Goal: Task Accomplishment & Management: Use online tool/utility

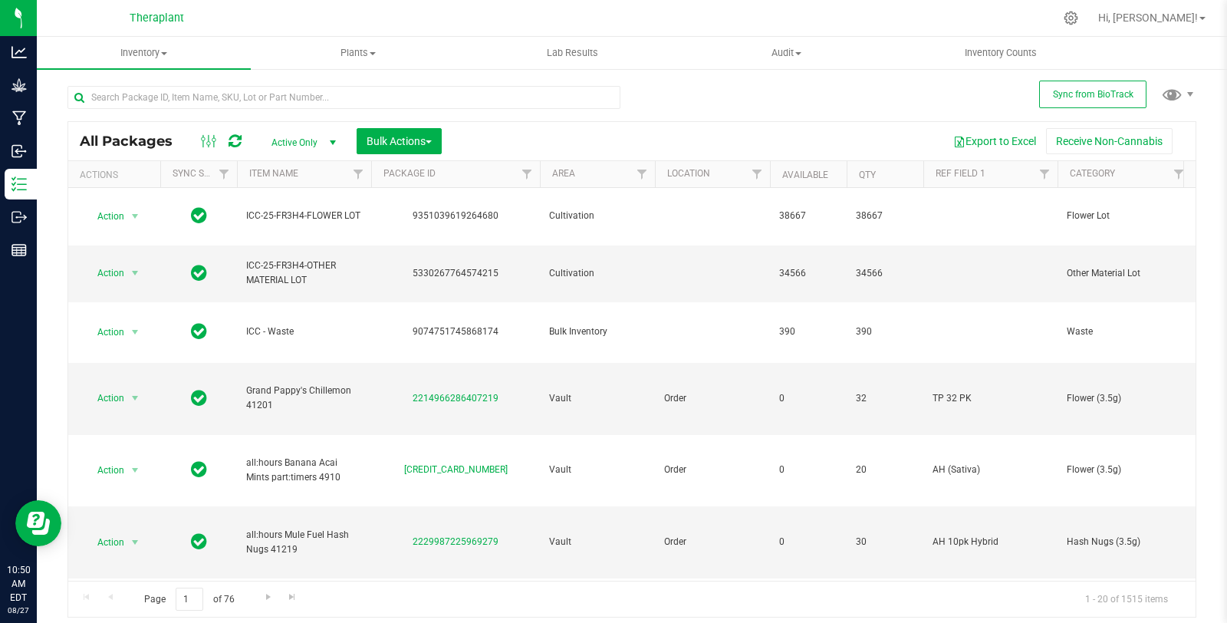
click at [654, 167] on div at bounding box center [655, 174] width 7 height 27
click at [649, 169] on link "Filter" at bounding box center [642, 174] width 25 height 26
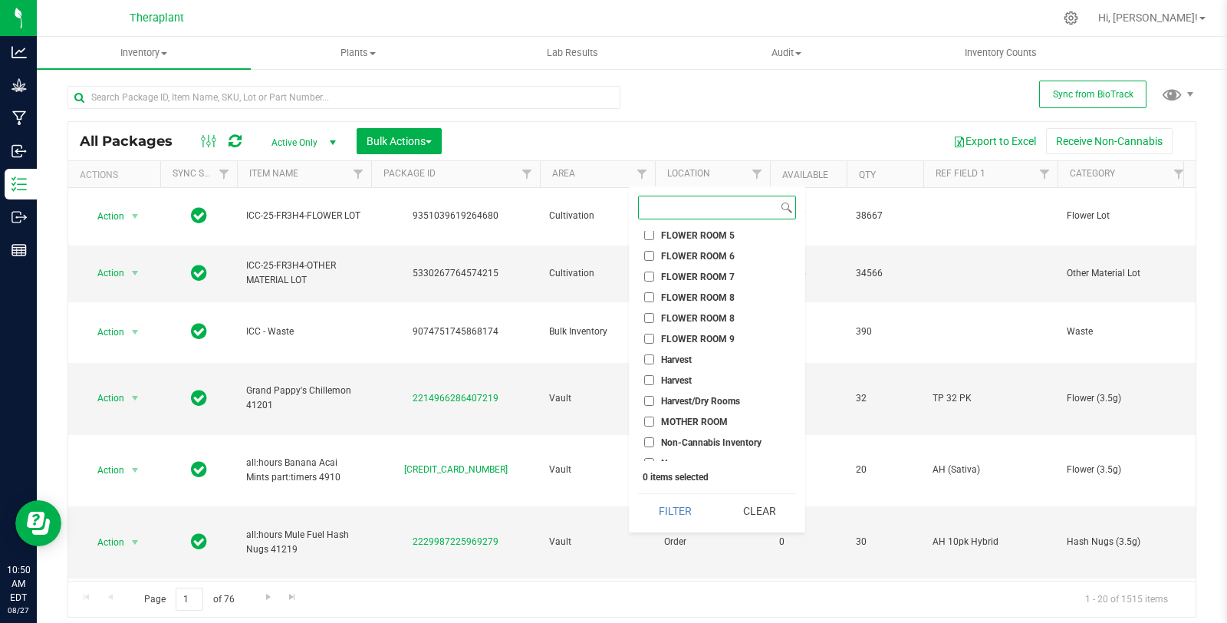
scroll to position [614, 0]
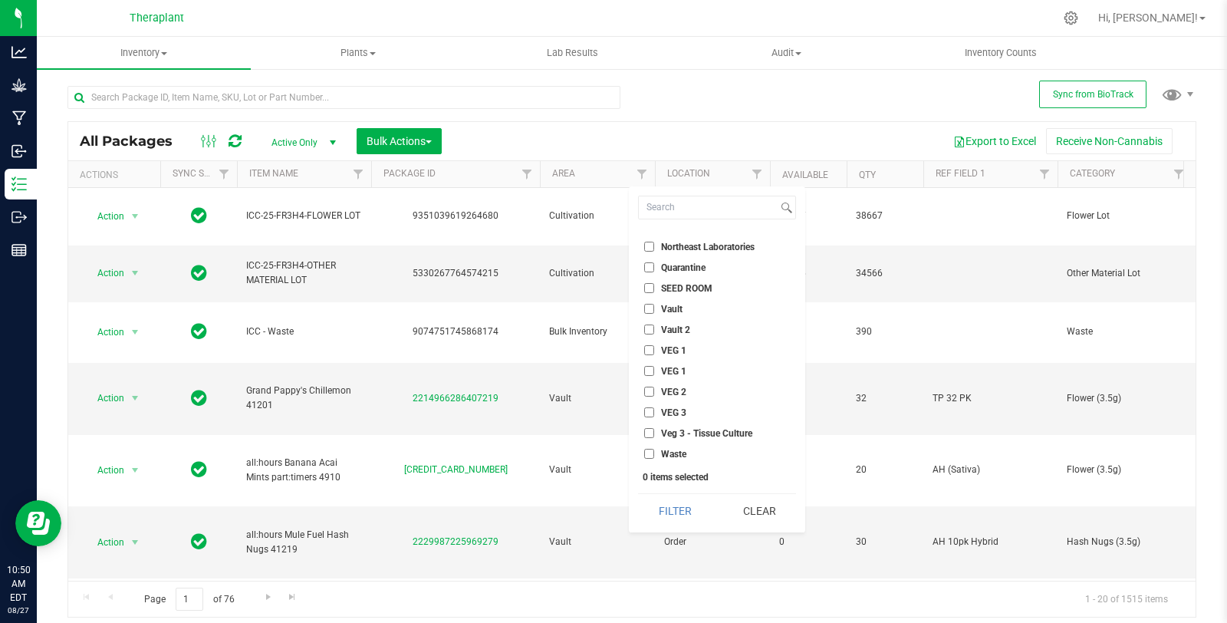
click at [667, 331] on span "Vault 2" at bounding box center [675, 329] width 29 height 9
click at [654, 331] on input "Vault 2" at bounding box center [649, 330] width 10 height 10
checkbox input "true"
click at [696, 511] on button "Filter" at bounding box center [675, 511] width 74 height 34
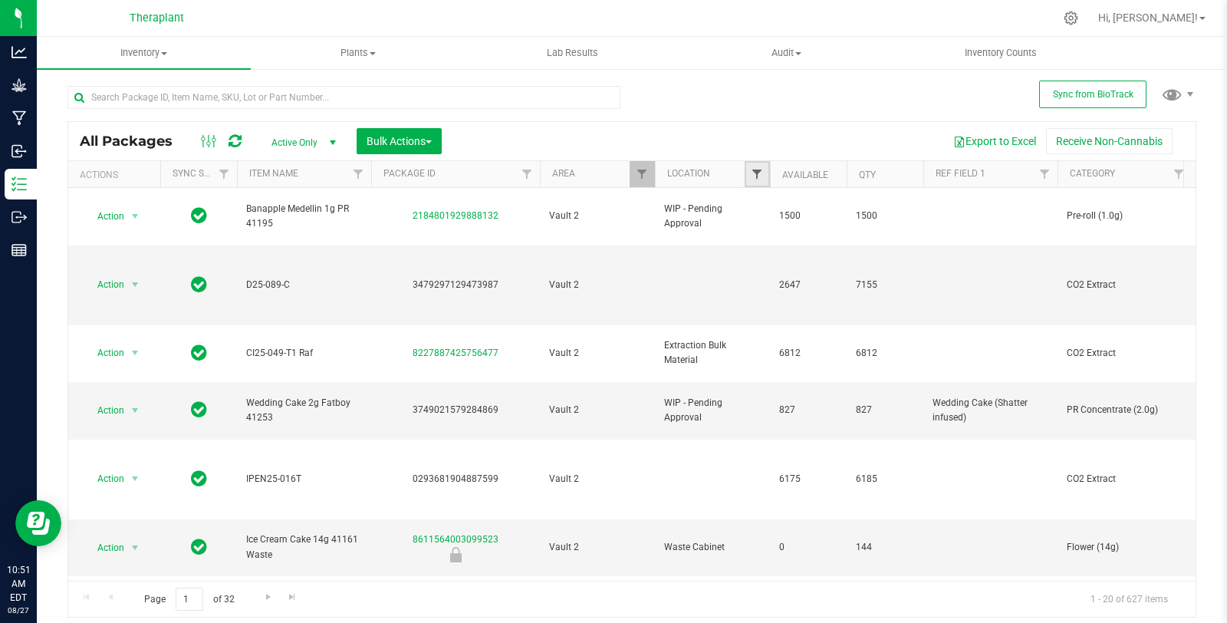
click at [756, 176] on span "Filter" at bounding box center [757, 174] width 12 height 12
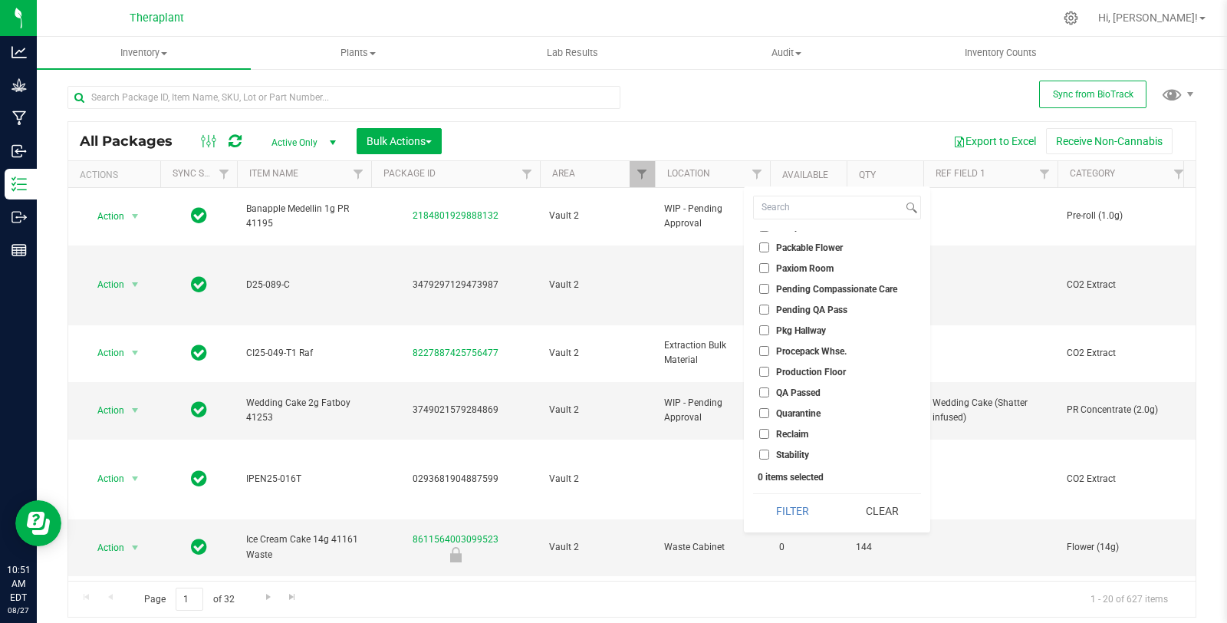
scroll to position [654, 0]
click at [840, 430] on span "WIP - Pending Approval" at bounding box center [826, 434] width 100 height 9
click at [769, 429] on input "WIP - Pending Approval" at bounding box center [764, 434] width 10 height 10
checkbox input "true"
click at [844, 450] on span "WIP - Pending Labeling" at bounding box center [825, 454] width 98 height 9
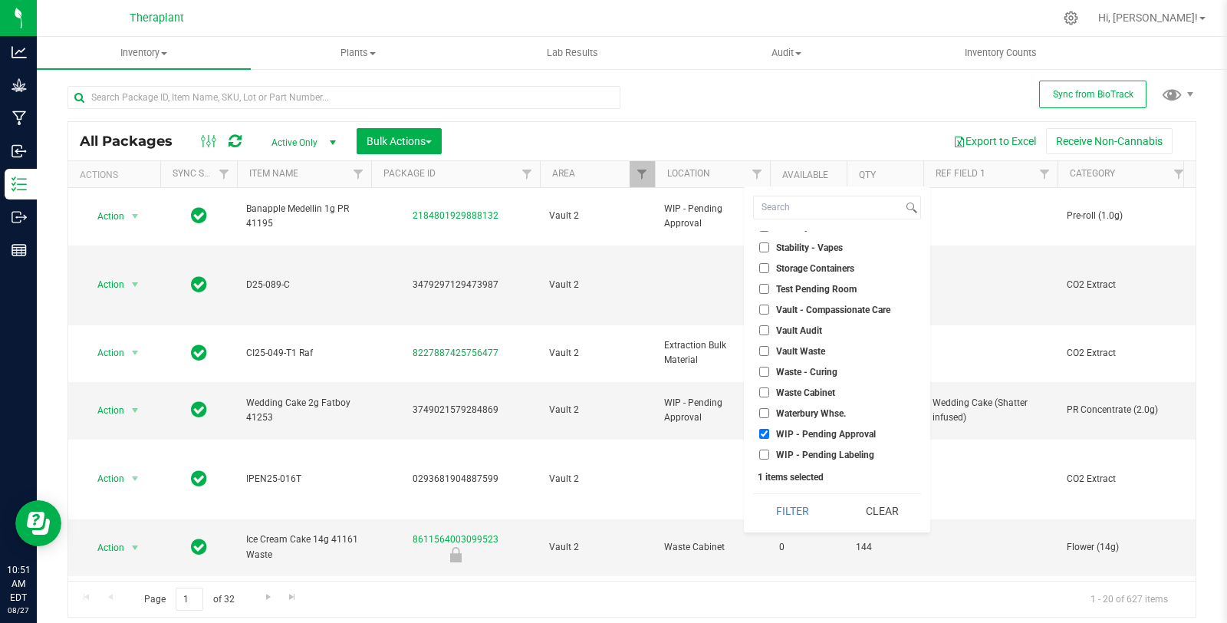
click at [769, 450] on input "WIP - Pending Labeling" at bounding box center [764, 455] width 10 height 10
checkbox input "true"
click at [782, 512] on button "Filter" at bounding box center [792, 511] width 78 height 34
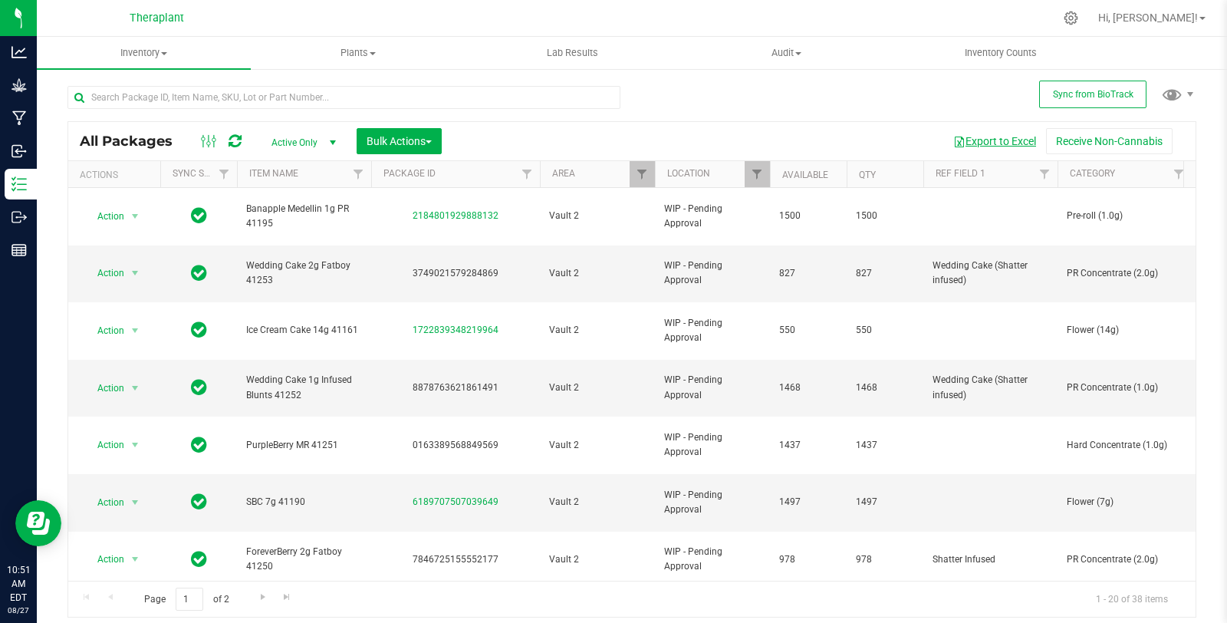
click at [987, 144] on button "Export to Excel" at bounding box center [995, 141] width 103 height 26
click at [756, 166] on link "Filter" at bounding box center [757, 174] width 25 height 26
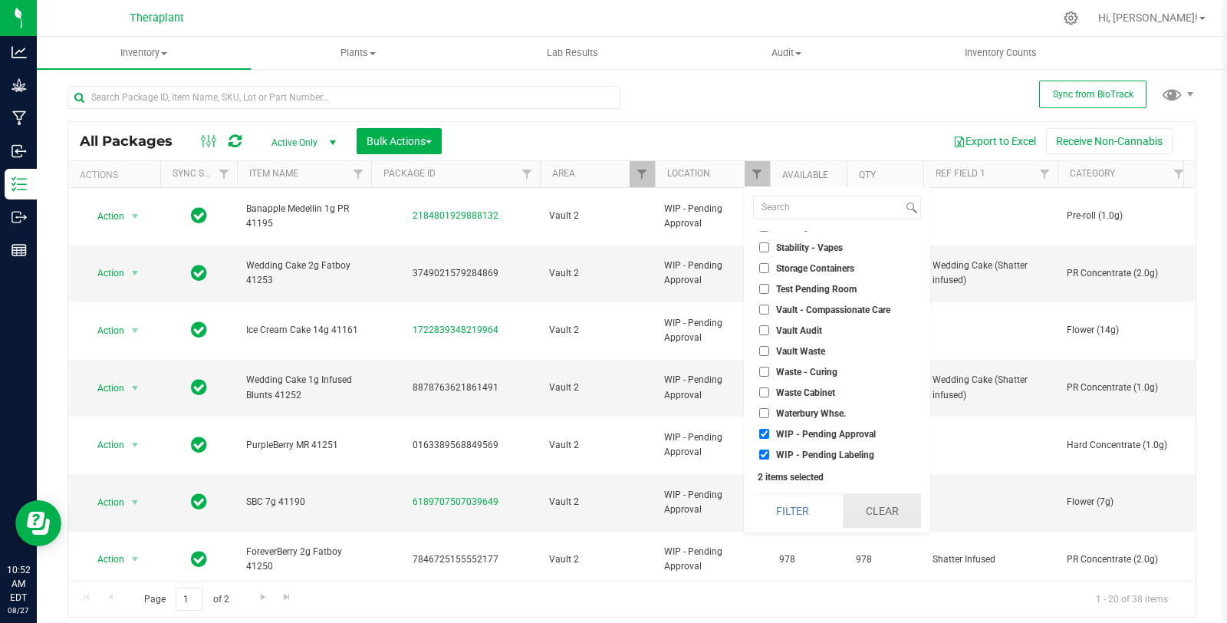
click at [885, 515] on button "Clear" at bounding box center [882, 511] width 79 height 34
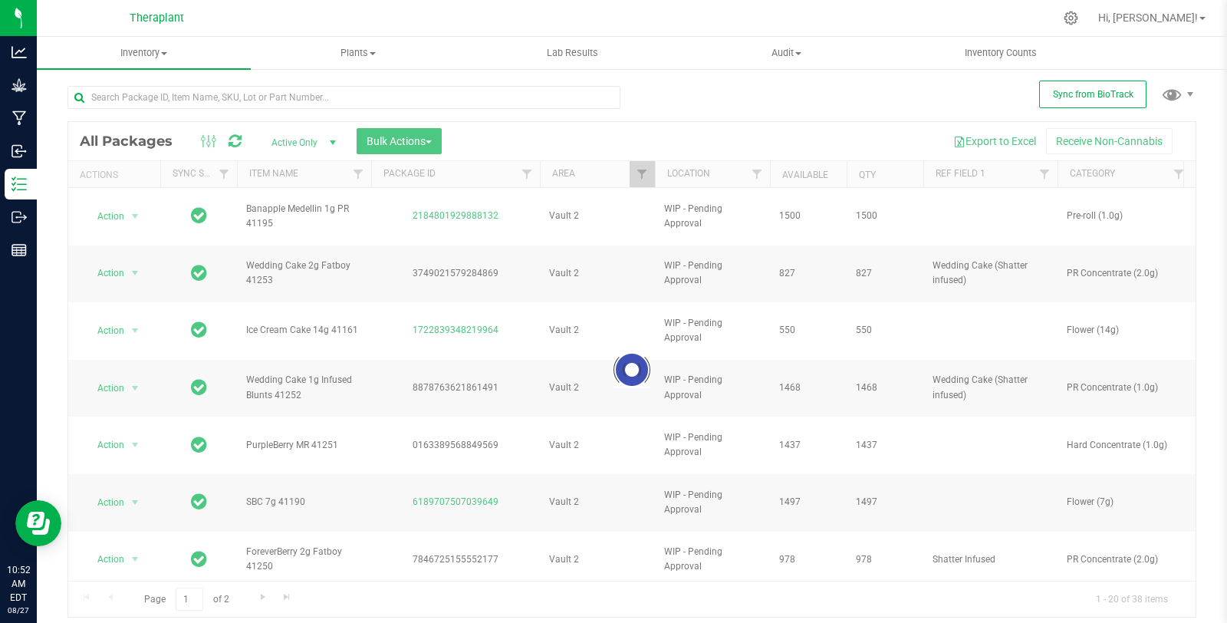
checkbox input "true"
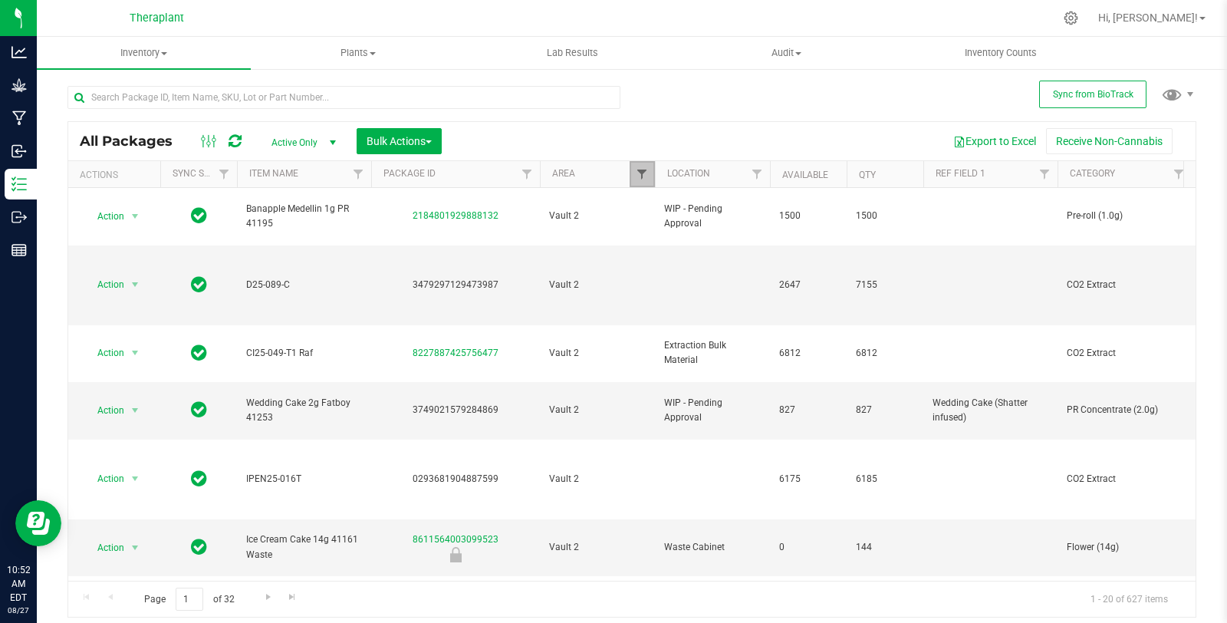
click at [637, 170] on span "Filter" at bounding box center [642, 174] width 12 height 12
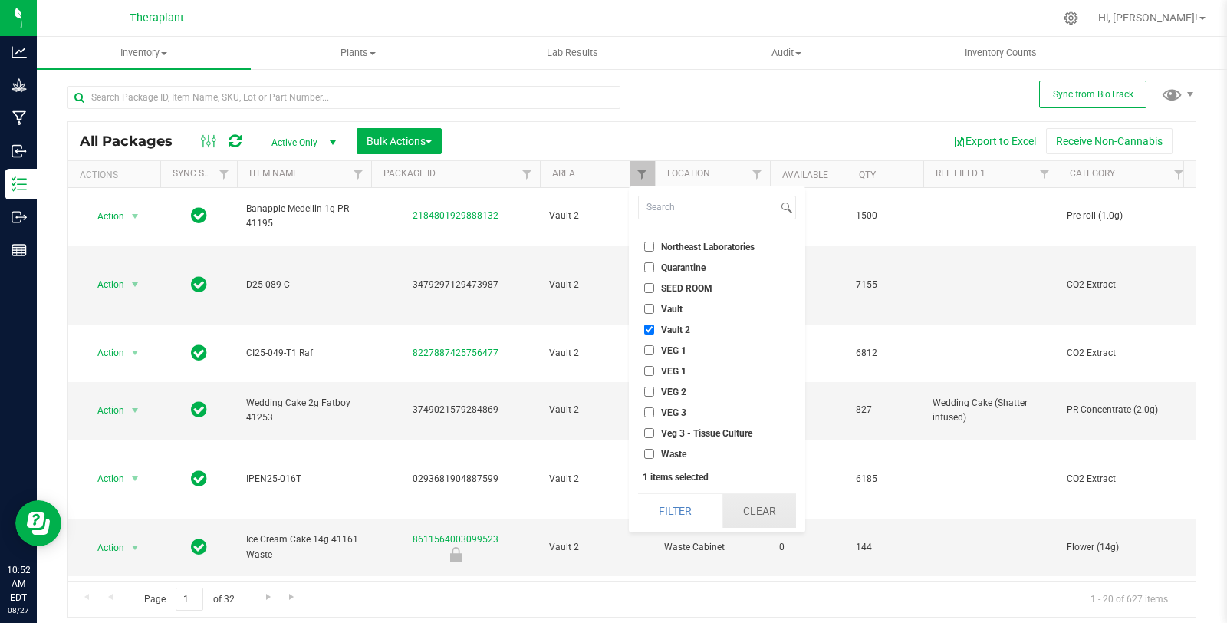
click at [766, 520] on button "Clear" at bounding box center [760, 511] width 74 height 34
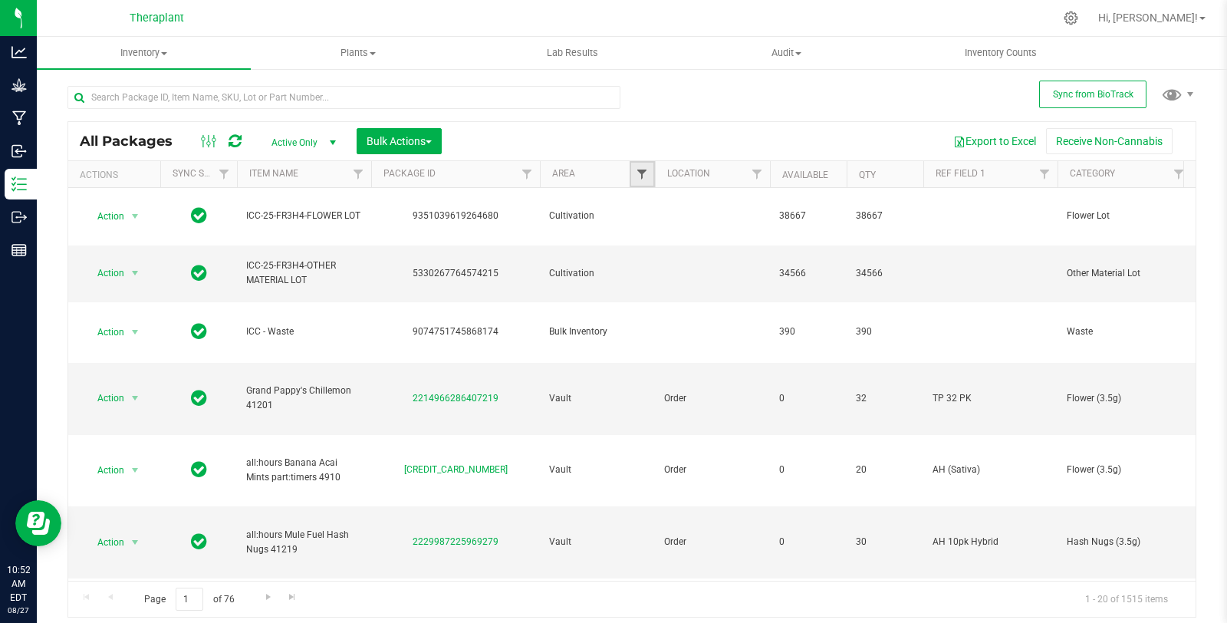
click at [638, 175] on span "Filter" at bounding box center [642, 174] width 12 height 12
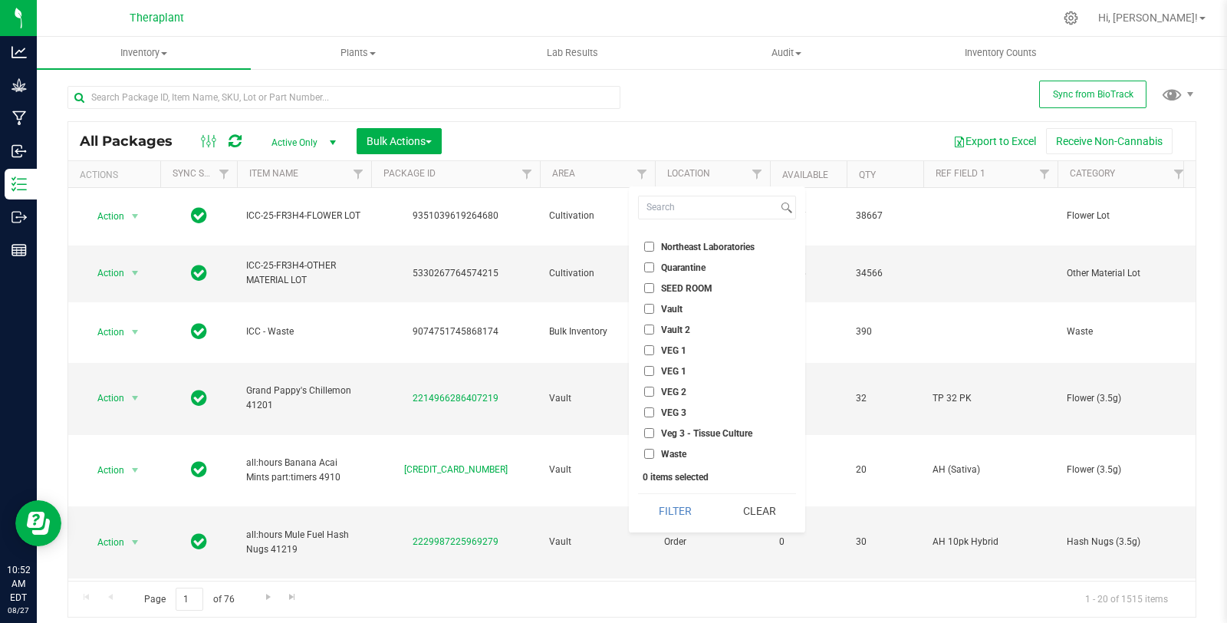
click at [674, 298] on ul "Select All Audit Bulk Inventory CLONE ROOM Cultivation Cure Cure 1 Cure 2 Curin…" at bounding box center [717, 346] width 158 height 230
click at [674, 306] on span "Vault" at bounding box center [671, 309] width 21 height 9
click at [654, 306] on input "Vault" at bounding box center [649, 309] width 10 height 10
checkbox input "true"
click at [690, 507] on button "Filter" at bounding box center [675, 511] width 74 height 34
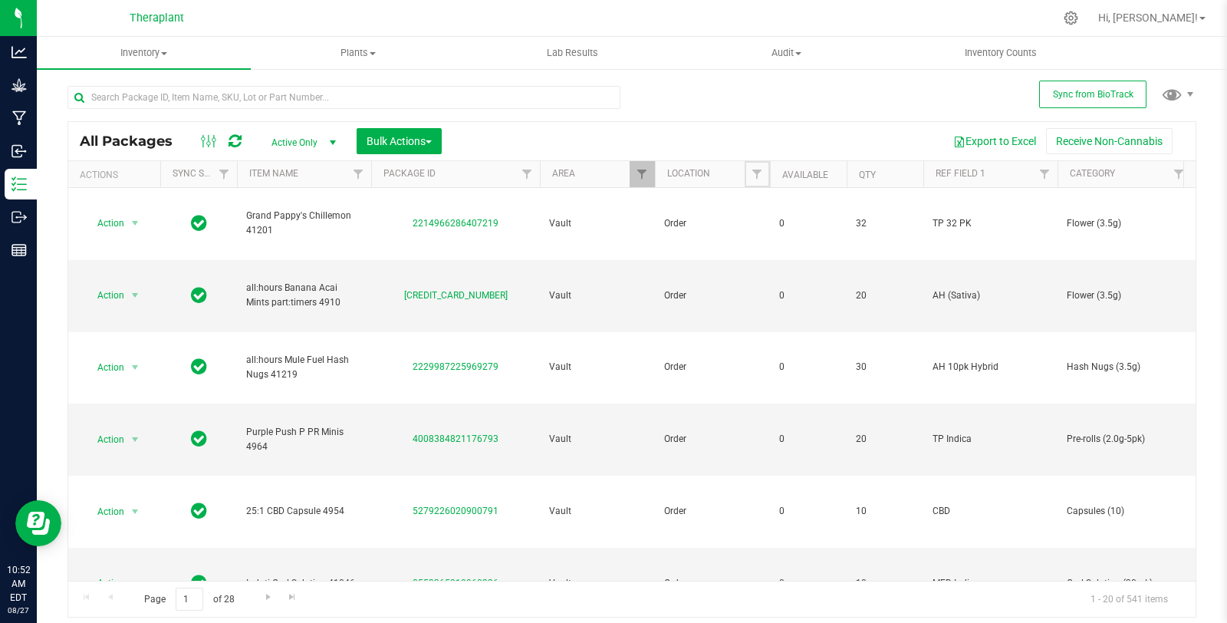
click at [756, 173] on span "Filter" at bounding box center [757, 174] width 12 height 12
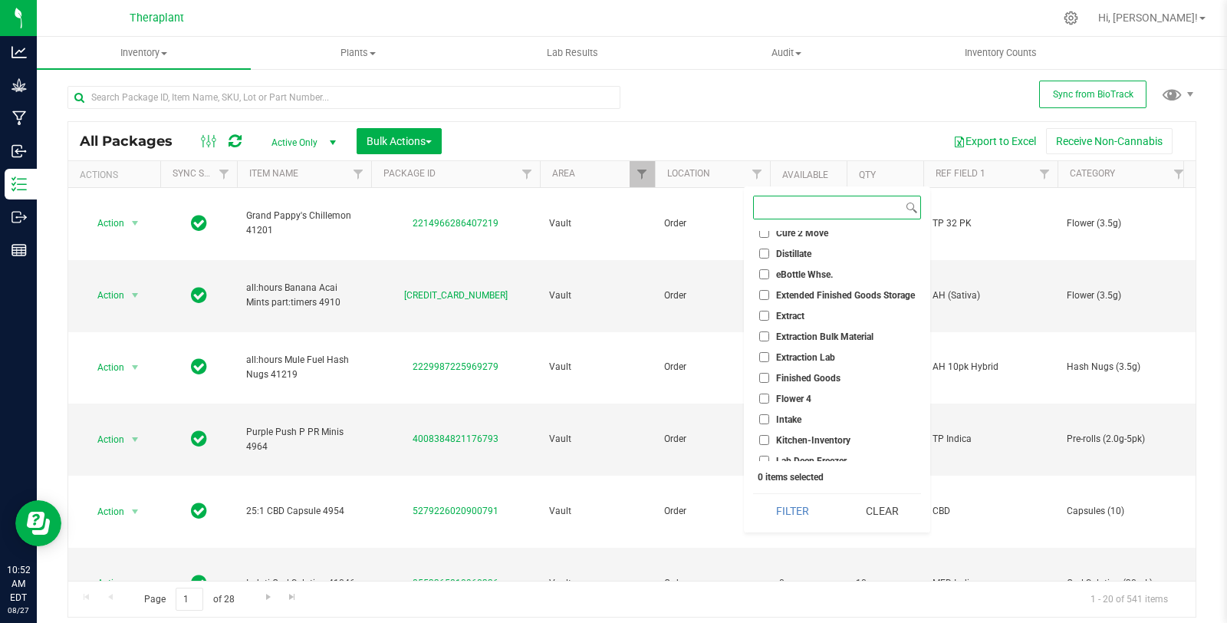
scroll to position [58, 0]
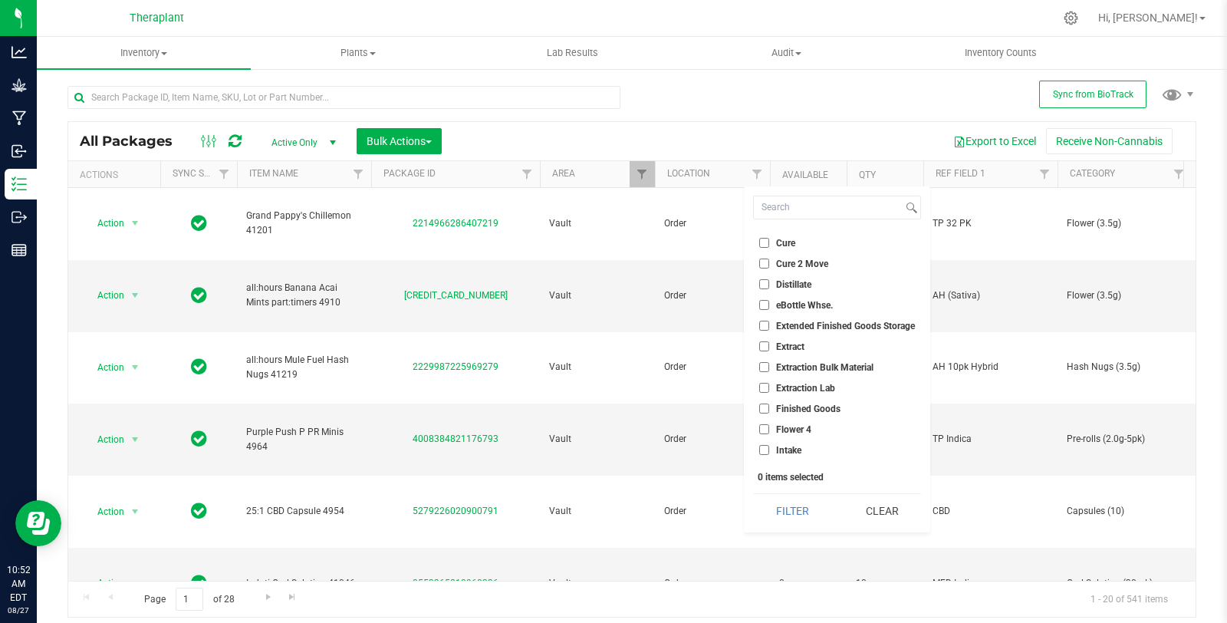
click at [807, 405] on span "Finished Goods" at bounding box center [808, 408] width 64 height 9
click at [769, 405] on input "Finished Goods" at bounding box center [764, 409] width 10 height 10
checkbox input "true"
drag, startPoint x: 814, startPoint y: 527, endPoint x: 809, endPoint y: 519, distance: 8.9
click at [814, 528] on div "Select All Bubble Hash / Rosin Freezer Cultivation Cure Cure 2 Move Distillate …" at bounding box center [837, 359] width 186 height 346
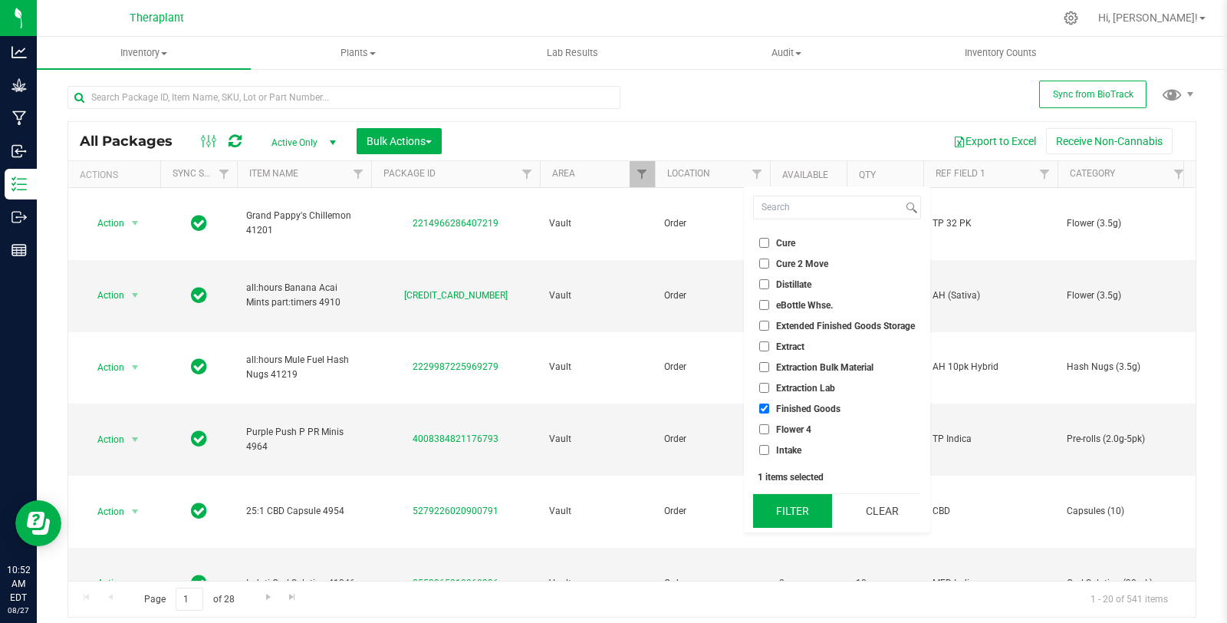
click at [809, 516] on button "Filter" at bounding box center [792, 511] width 78 height 34
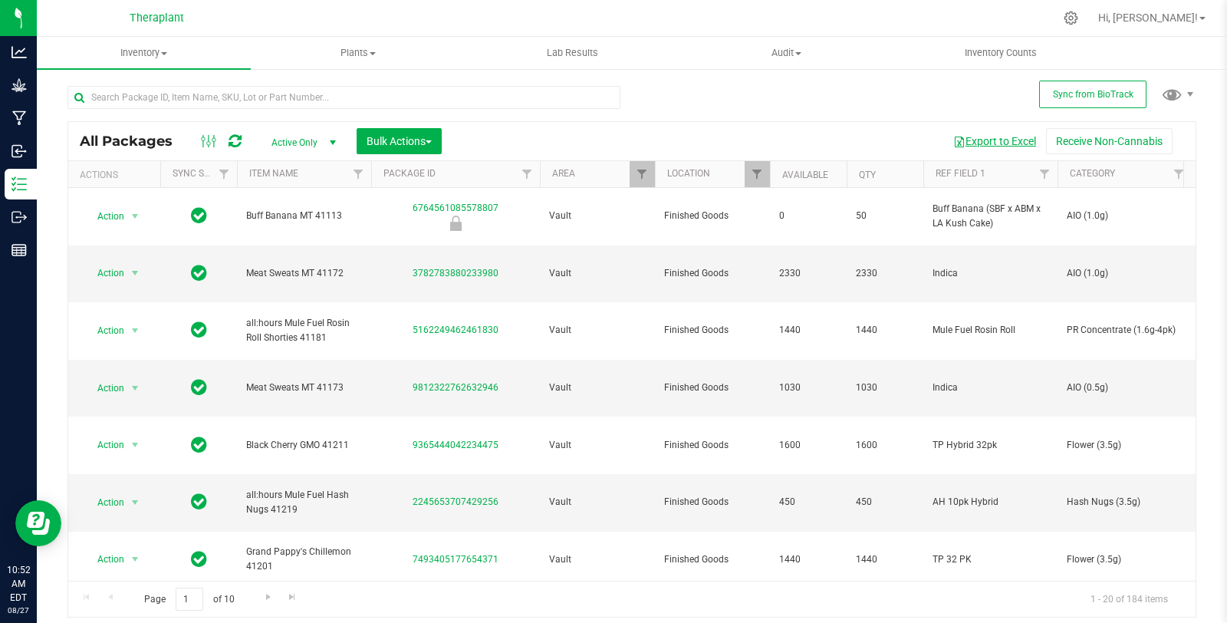
click at [1010, 144] on button "Export to Excel" at bounding box center [995, 141] width 103 height 26
click at [756, 163] on link "Filter" at bounding box center [757, 174] width 25 height 26
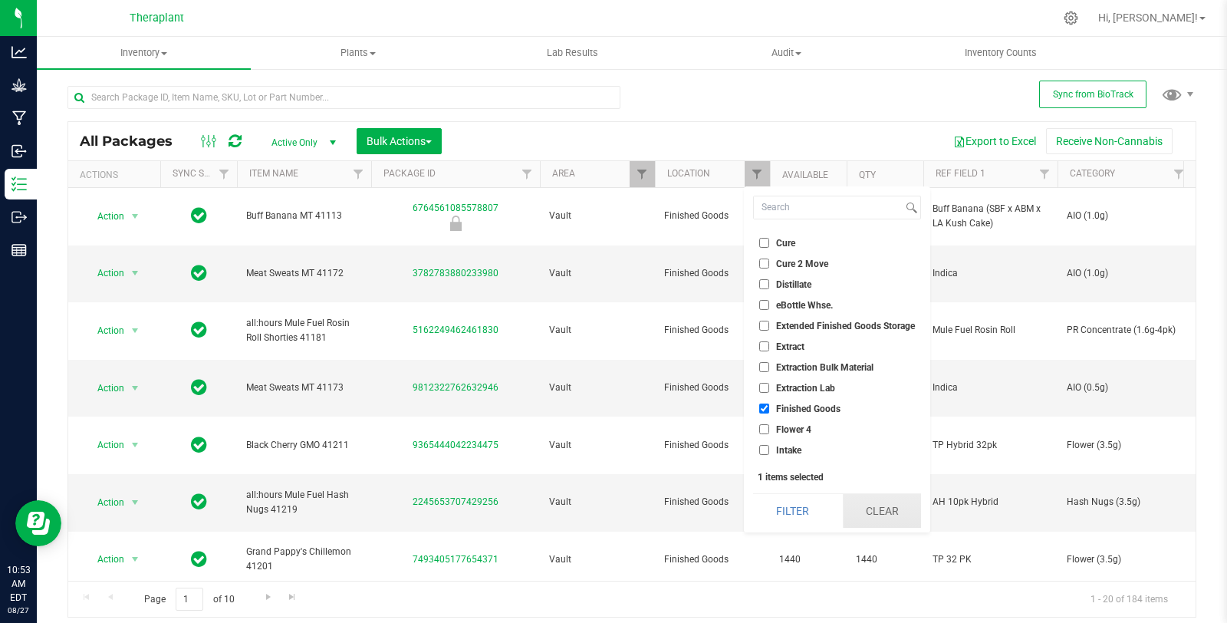
click at [875, 519] on button "Clear" at bounding box center [882, 511] width 79 height 34
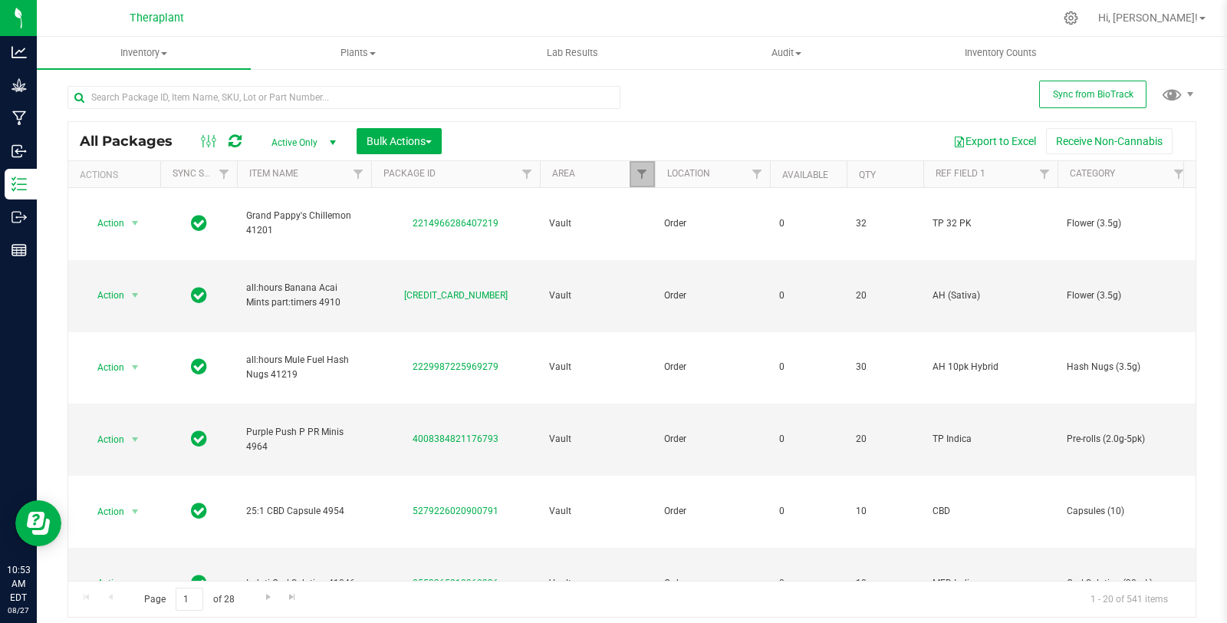
click at [641, 174] on span "Filter" at bounding box center [642, 174] width 12 height 12
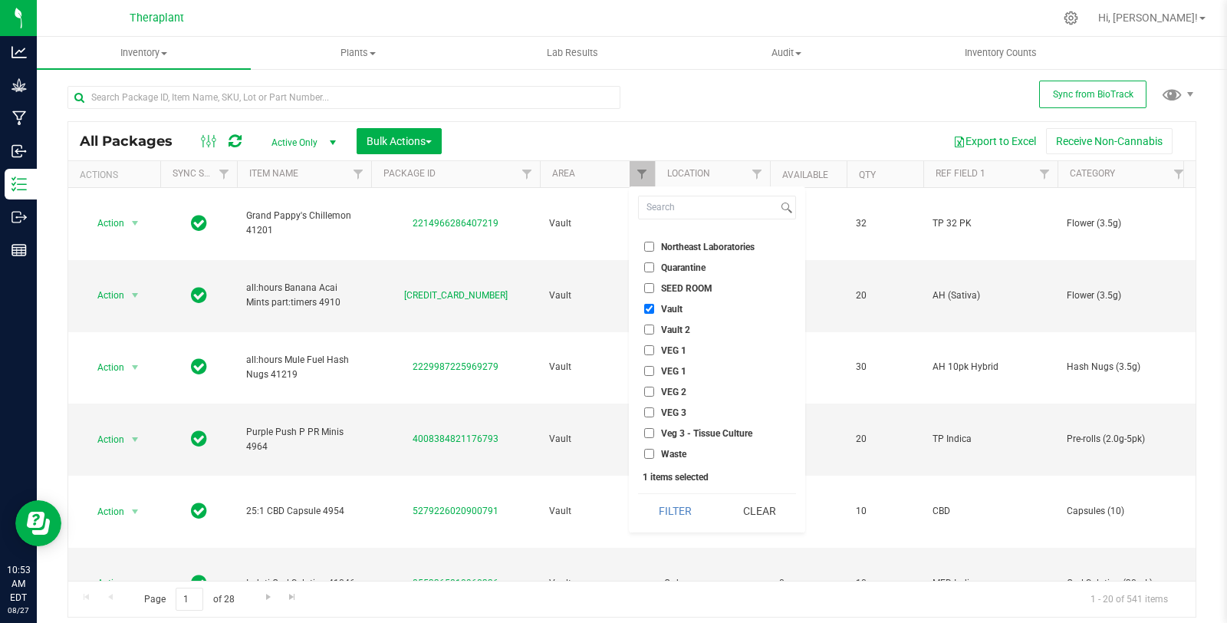
click at [665, 305] on span "Vault" at bounding box center [671, 309] width 21 height 9
click at [654, 305] on input "Vault" at bounding box center [649, 309] width 10 height 10
checkbox input "false"
click at [674, 321] on li "Vault 2" at bounding box center [717, 329] width 158 height 16
click at [674, 325] on span "Vault 2" at bounding box center [675, 329] width 29 height 9
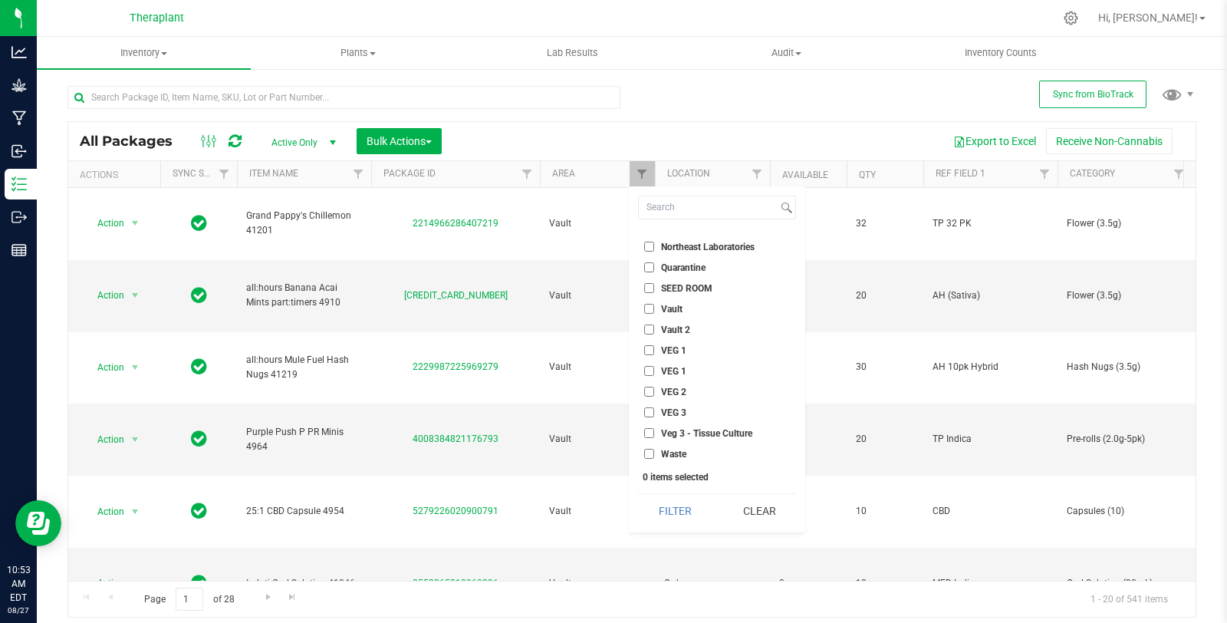
click at [654, 325] on input "Vault 2" at bounding box center [649, 330] width 10 height 10
checkbox input "true"
click at [695, 519] on button "Filter" at bounding box center [675, 511] width 74 height 34
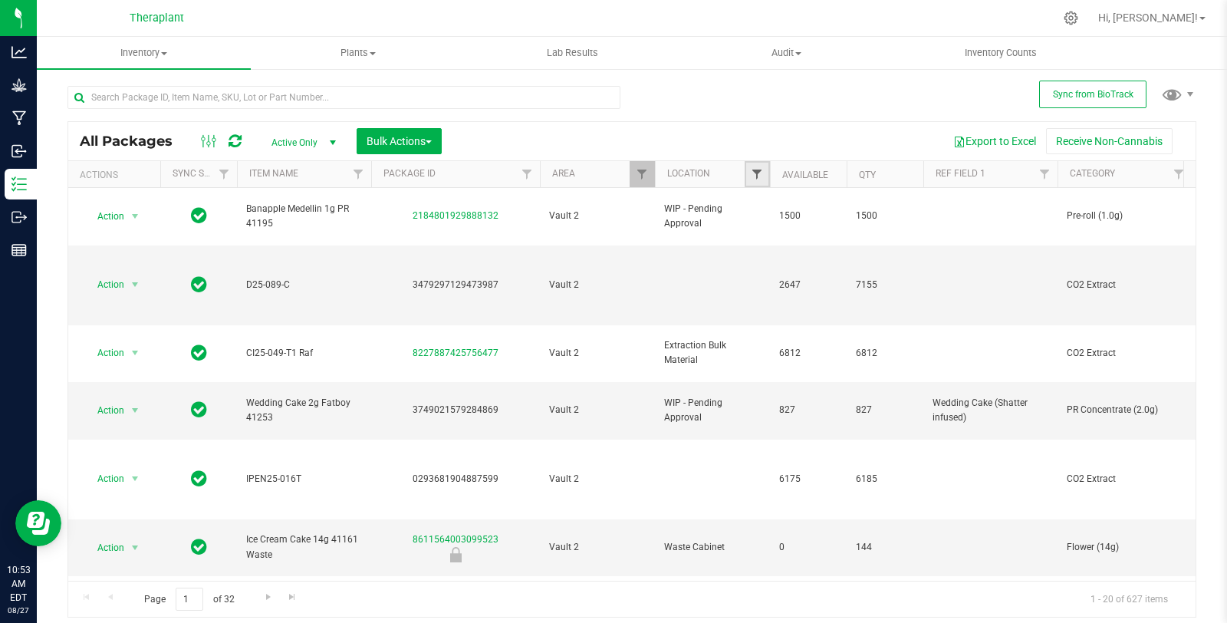
click at [752, 171] on span "Filter" at bounding box center [757, 174] width 12 height 12
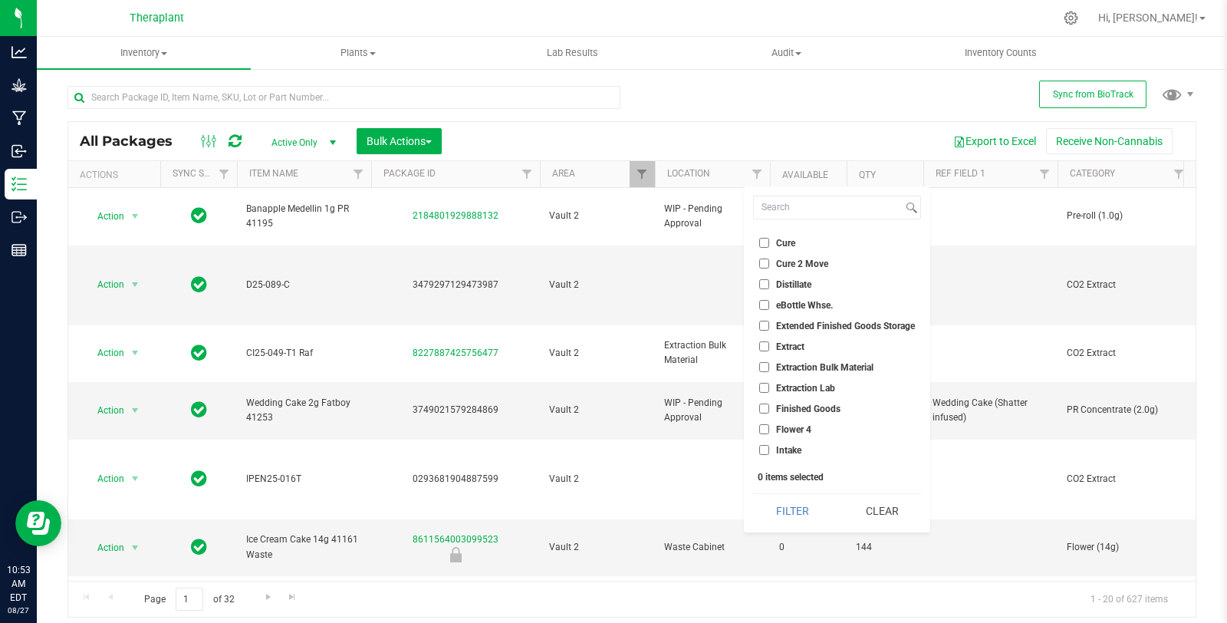
click at [850, 321] on span "Extended Finished Goods Storage" at bounding box center [845, 325] width 139 height 9
click at [769, 321] on input "Extended Finished Goods Storage" at bounding box center [764, 326] width 10 height 10
checkbox input "true"
click at [819, 498] on button "Filter" at bounding box center [792, 511] width 78 height 34
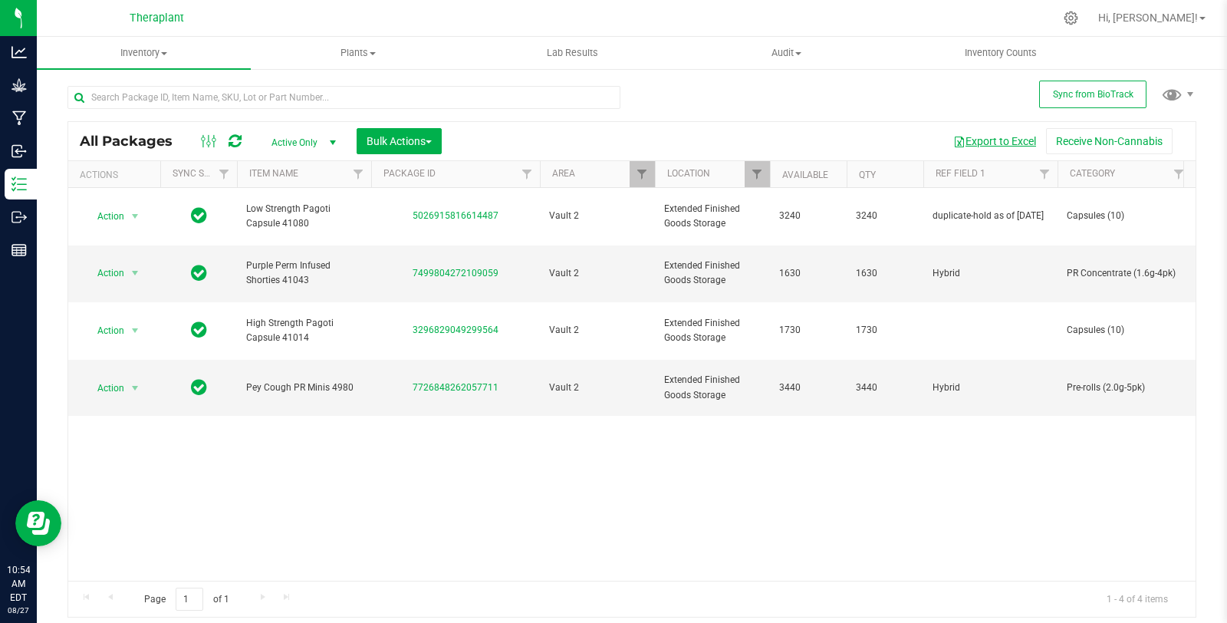
click at [982, 135] on button "Export to Excel" at bounding box center [995, 141] width 103 height 26
